Goal: Find specific page/section: Find specific page/section

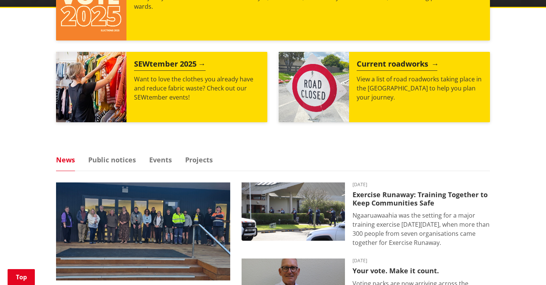
scroll to position [349, 0]
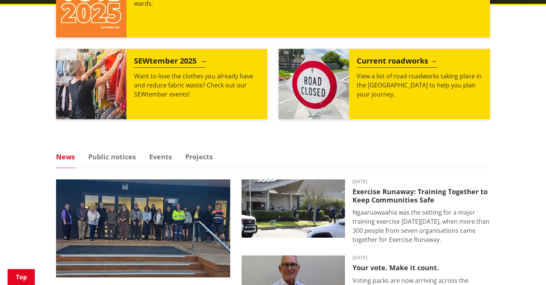
click at [182, 60] on h2 "SEWtember 2025" at bounding box center [170, 61] width 72 height 11
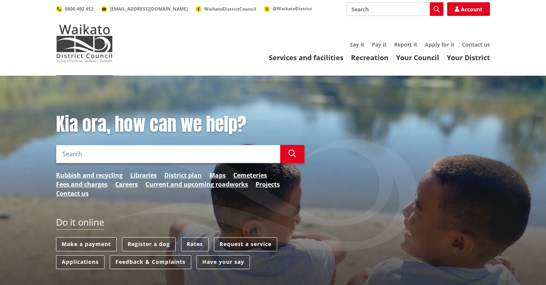
scroll to position [0, 0]
click at [361, 11] on input "Search" at bounding box center [394, 9] width 97 height 14
type input "careers"
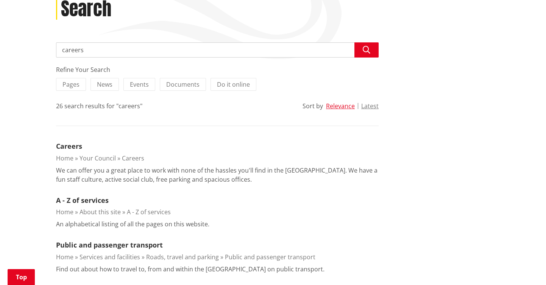
scroll to position [111, 0]
click at [72, 145] on link "Careers" at bounding box center [69, 145] width 26 height 9
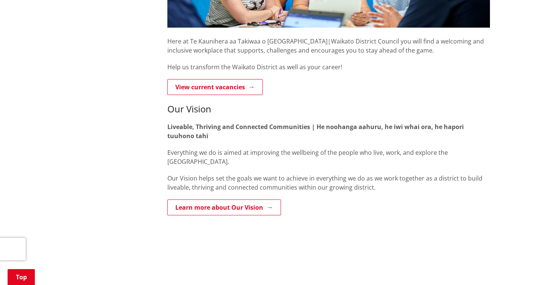
scroll to position [247, 0]
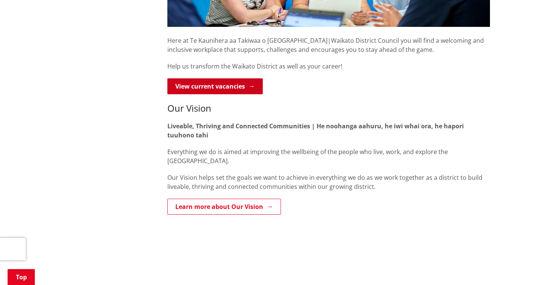
click at [222, 91] on link "View current vacancies" at bounding box center [214, 86] width 95 height 16
